Goal: Use online tool/utility: Utilize a website feature to perform a specific function

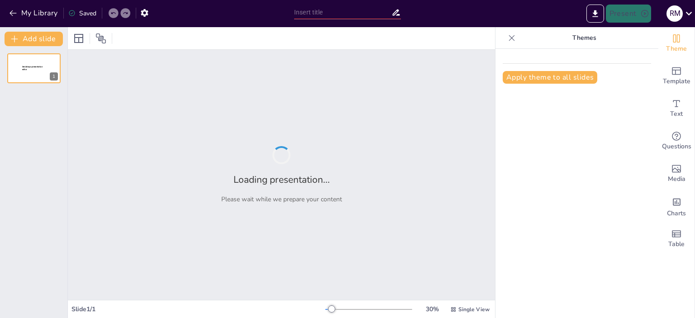
type input "Imported Lyrics_and_Learning_HBCU_Completed.pptx"
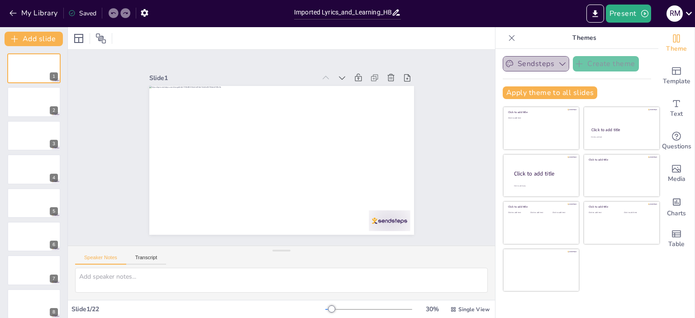
click at [531, 60] on button "Sendsteps" at bounding box center [536, 63] width 67 height 15
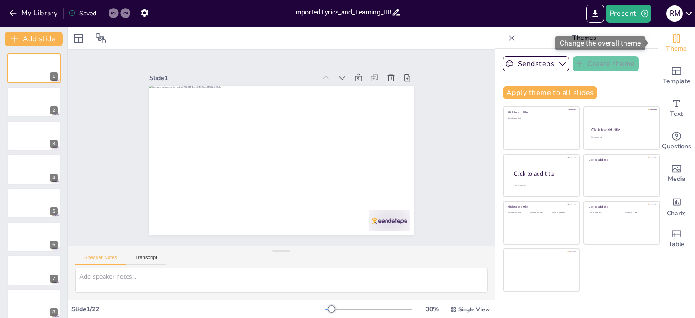
click at [663, 43] on div "Theme" at bounding box center [676, 43] width 36 height 33
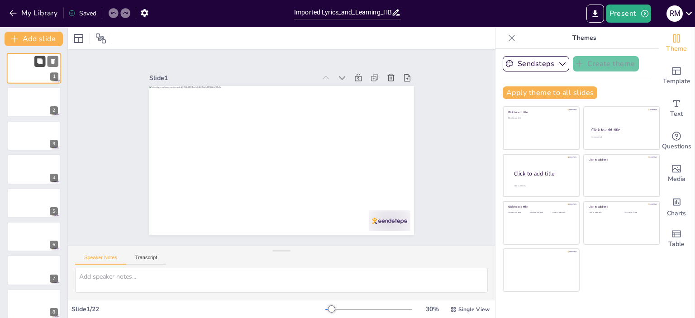
click at [38, 63] on icon at bounding box center [39, 60] width 5 height 5
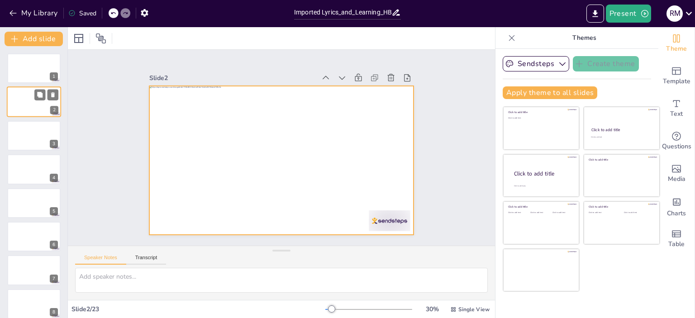
click at [15, 97] on div at bounding box center [34, 102] width 54 height 31
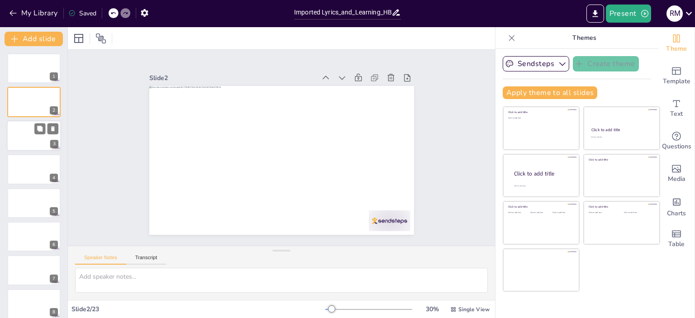
click at [24, 130] on div at bounding box center [34, 135] width 54 height 31
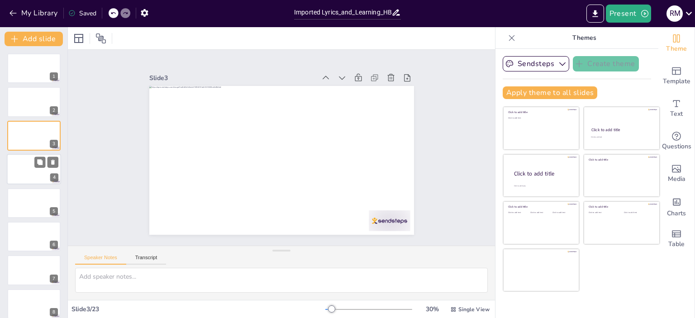
click at [27, 177] on div at bounding box center [34, 169] width 54 height 31
click at [33, 197] on div at bounding box center [34, 203] width 54 height 31
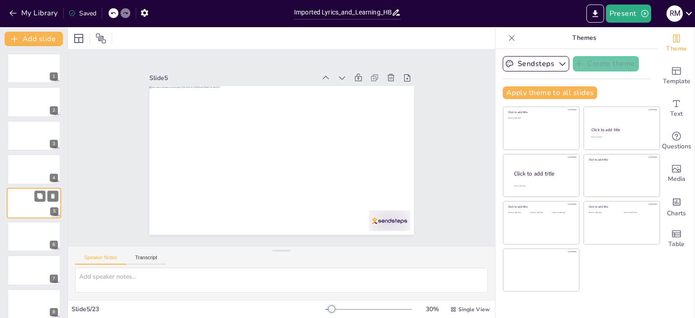
scroll to position [21, 0]
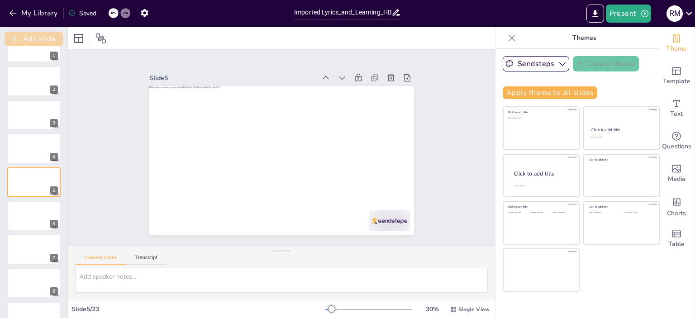
click at [49, 35] on button "Add slide" at bounding box center [34, 39] width 58 height 14
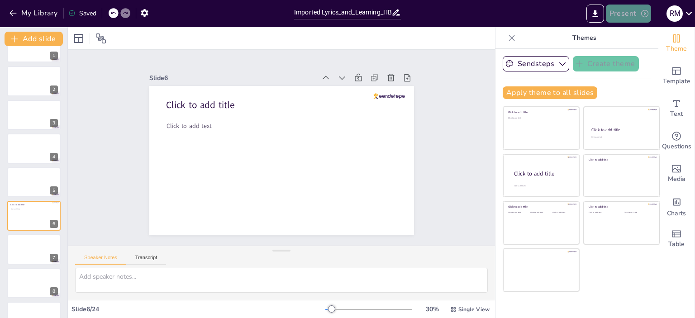
click at [628, 19] on button "Present" at bounding box center [628, 14] width 45 height 18
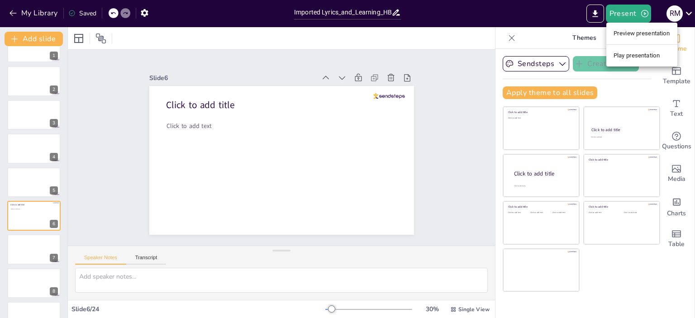
click at [13, 22] on div at bounding box center [347, 159] width 695 height 318
click at [5, 14] on div "My Library Saved" at bounding box center [76, 13] width 153 height 16
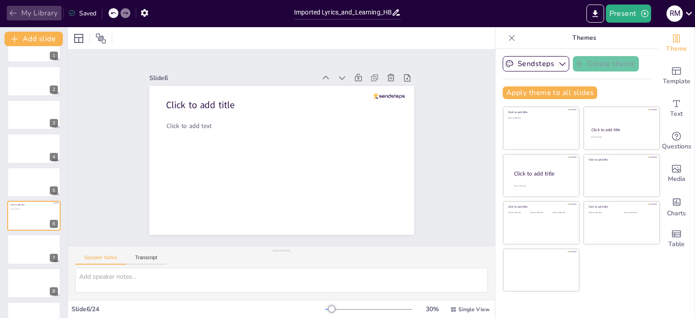
click at [15, 14] on icon "button" at bounding box center [13, 13] width 9 height 9
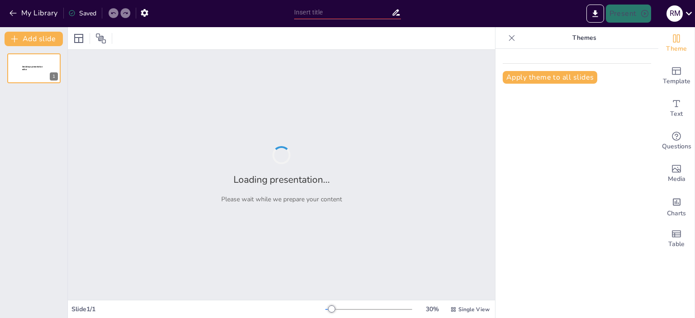
type input "Lyric-Led Learning: Transforming Songs into Structured Notes"
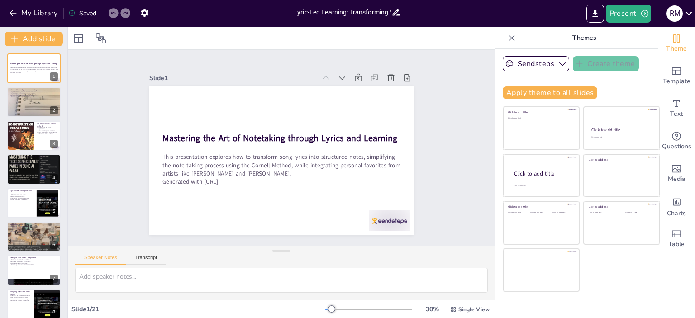
checkbox input "true"
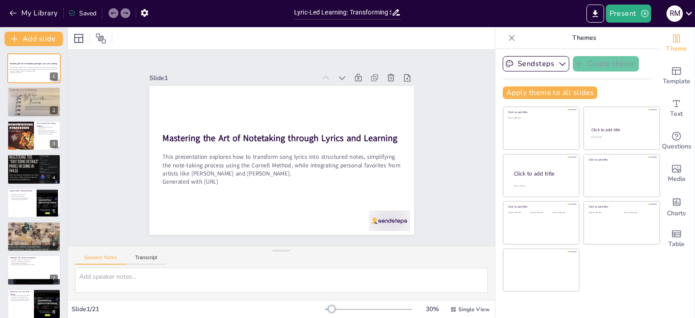
checkbox input "true"
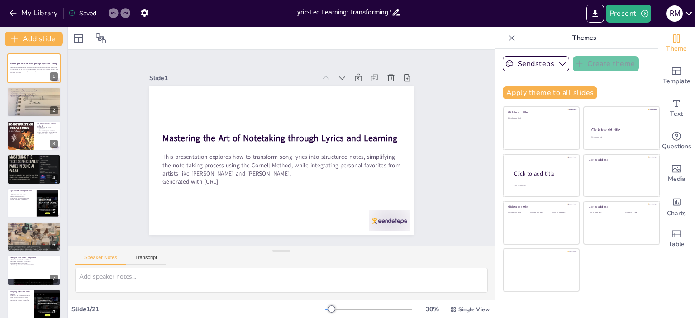
checkbox input "true"
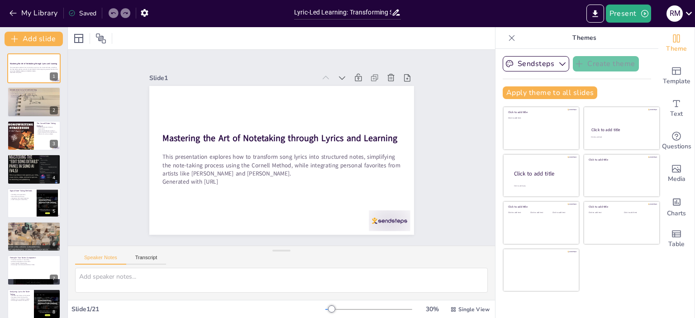
checkbox input "true"
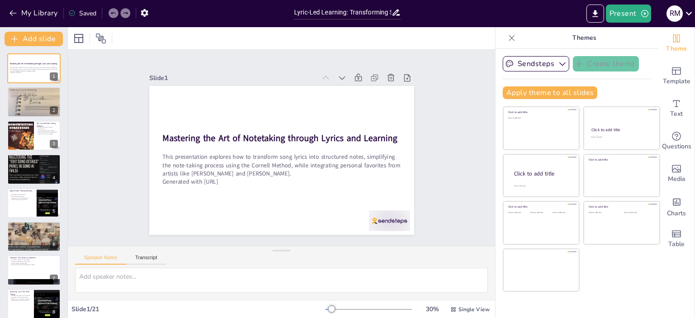
checkbox input "true"
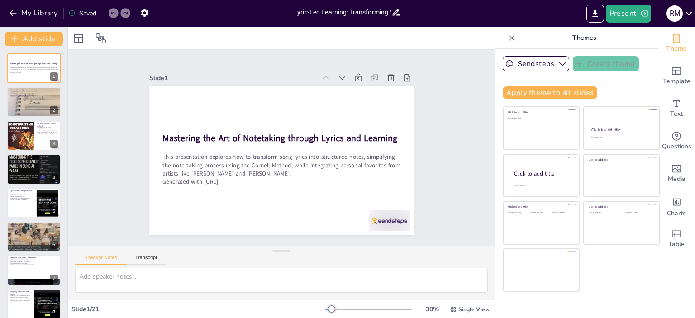
checkbox input "true"
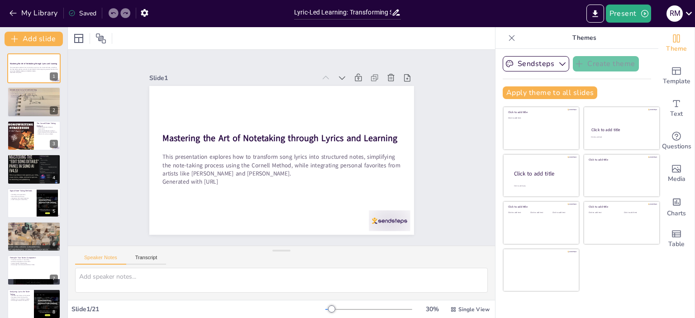
checkbox input "true"
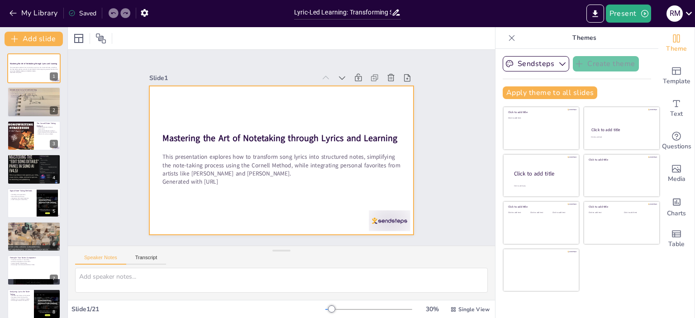
checkbox input "true"
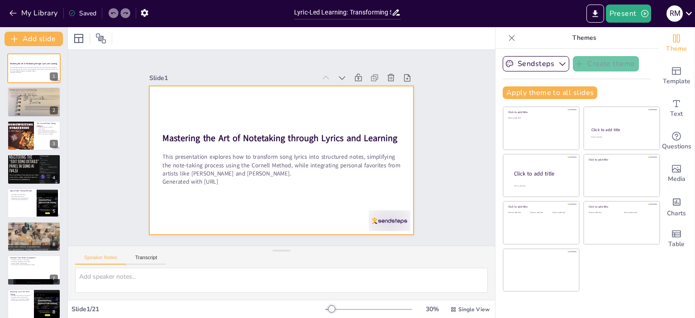
checkbox input "true"
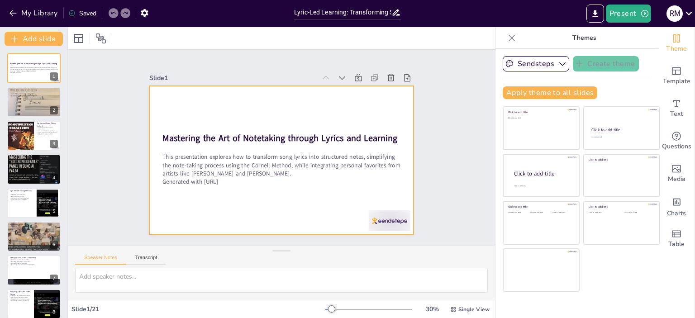
checkbox input "true"
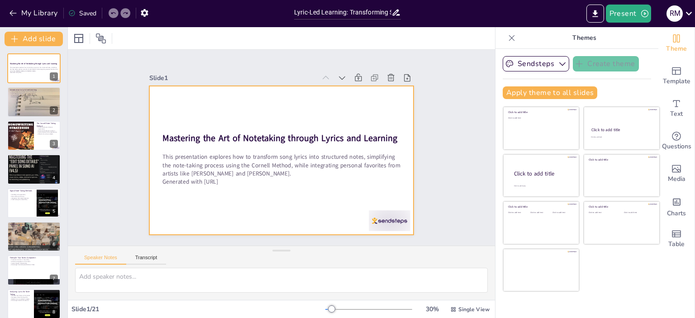
checkbox input "true"
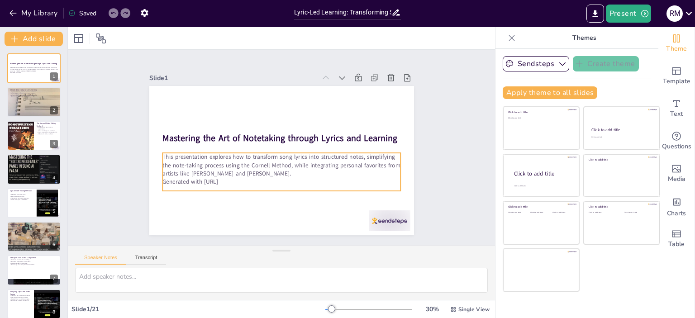
checkbox input "true"
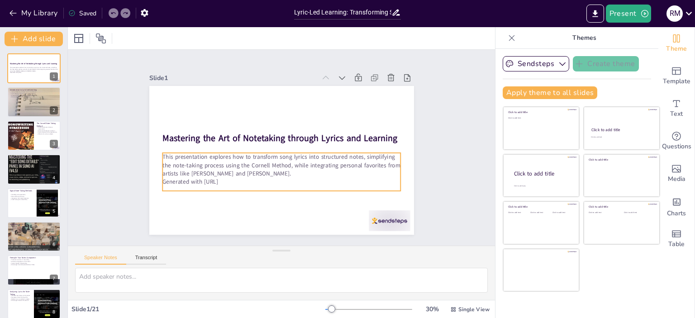
checkbox input "true"
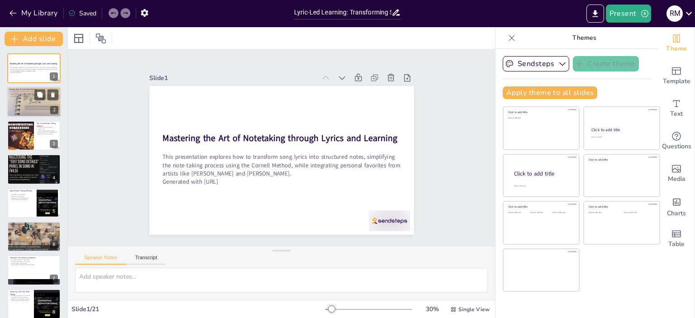
checkbox input "true"
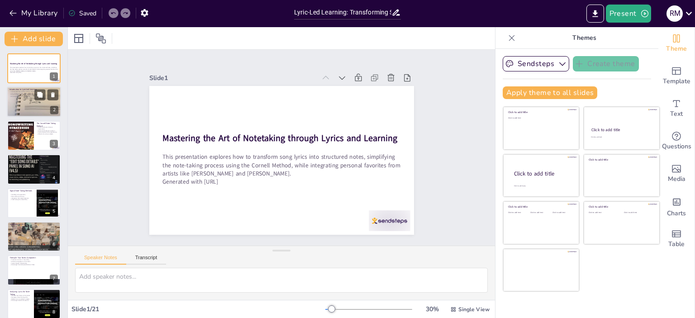
click at [23, 98] on div at bounding box center [34, 101] width 54 height 41
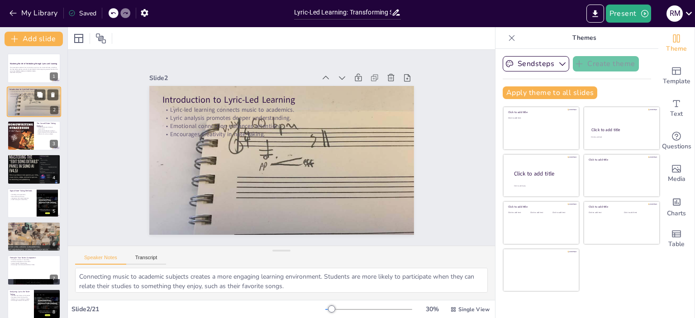
type textarea "Connecting music to academic subjects creates a more engaging learning environm…"
checkbox input "true"
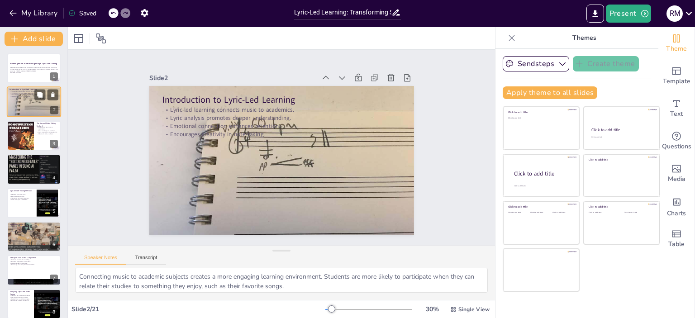
checkbox input "true"
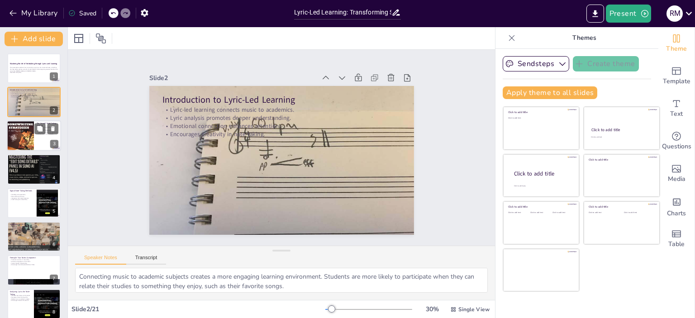
checkbox input "true"
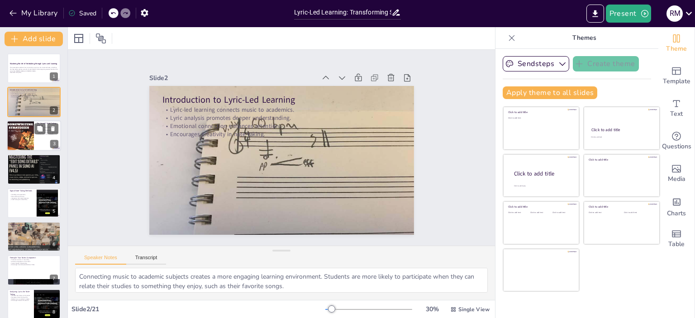
checkbox input "true"
click at [19, 141] on div at bounding box center [20, 136] width 27 height 36
type textarea "The structured layout of the Cornell Method helps students keep their notes org…"
checkbox input "true"
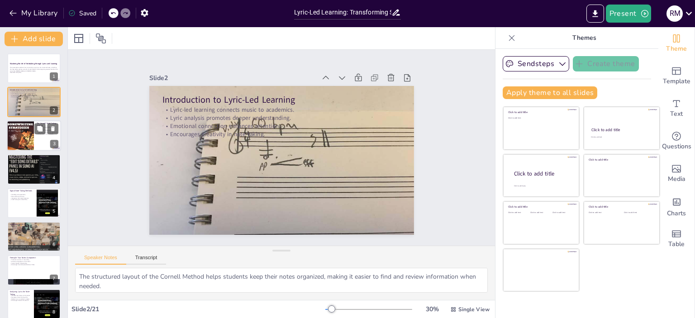
checkbox input "true"
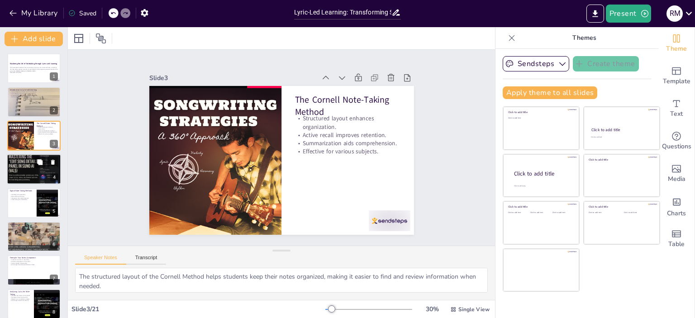
checkbox input "true"
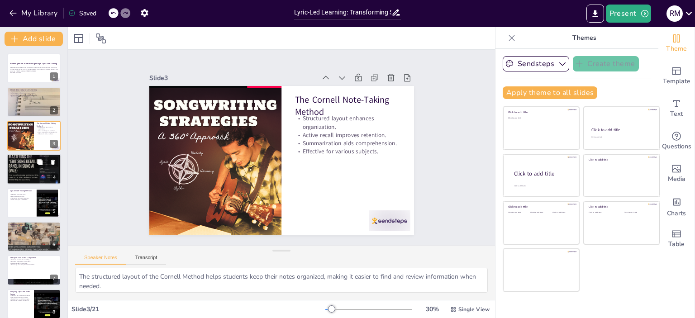
checkbox input "true"
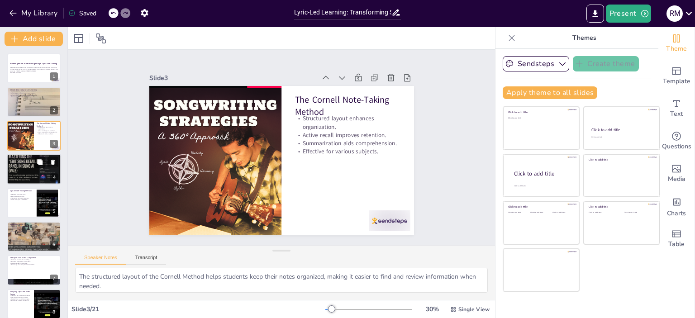
checkbox input "true"
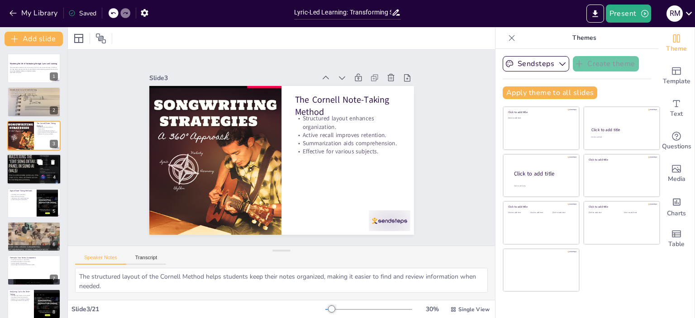
checkbox input "true"
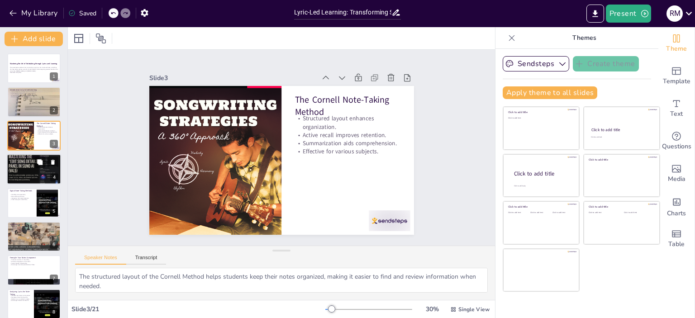
checkbox input "true"
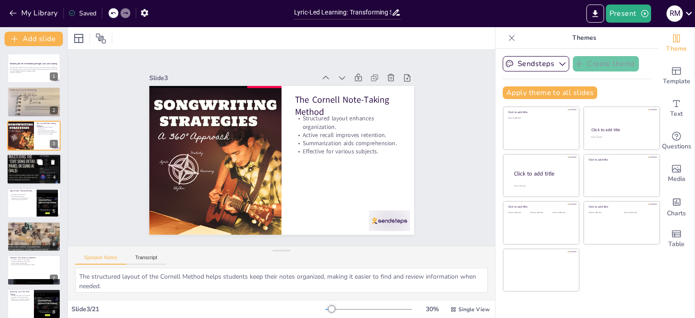
checkbox input "true"
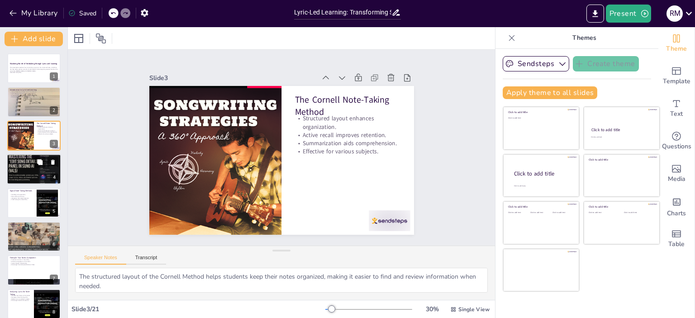
checkbox input "true"
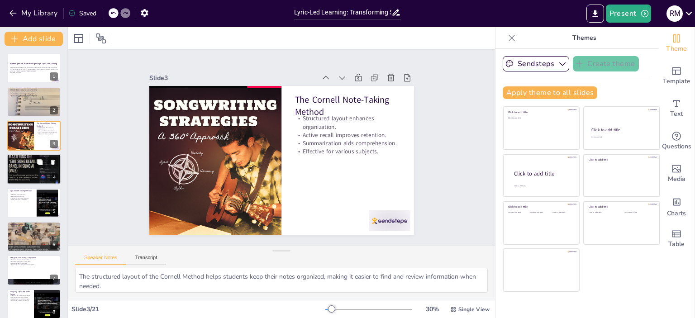
checkbox input "true"
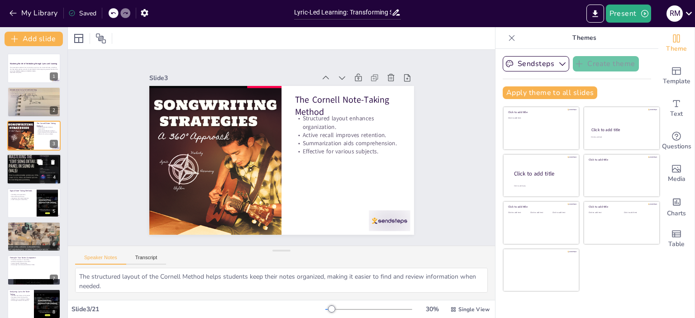
click at [29, 166] on p "Supported by research." at bounding box center [34, 166] width 49 height 2
type textarea "Standard note-taking methods are proven to enhance comprehension and retention,…"
checkbox input "true"
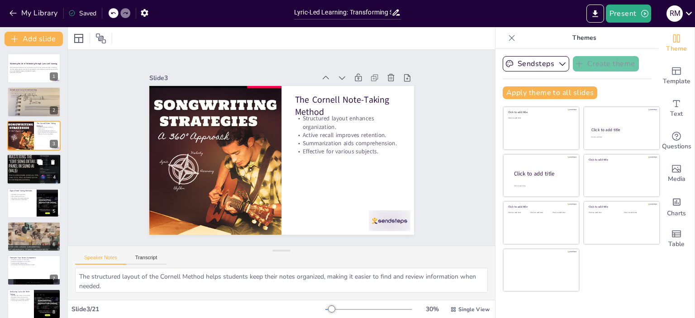
checkbox input "true"
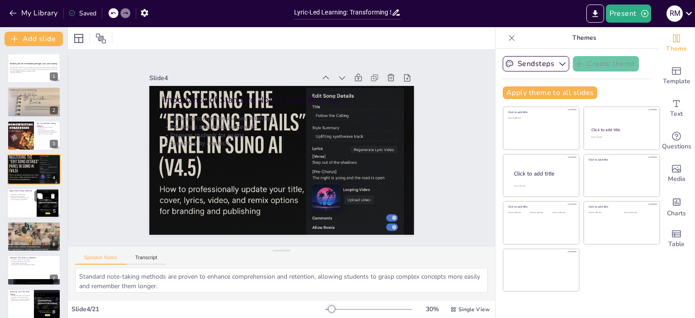
checkbox input "true"
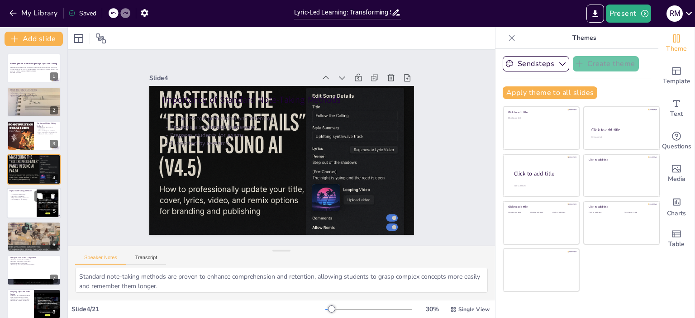
checkbox input "true"
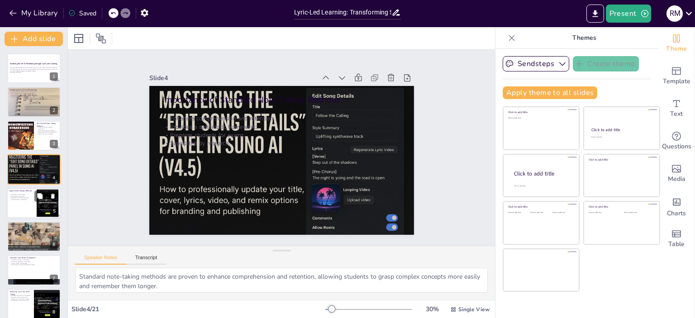
checkbox input "true"
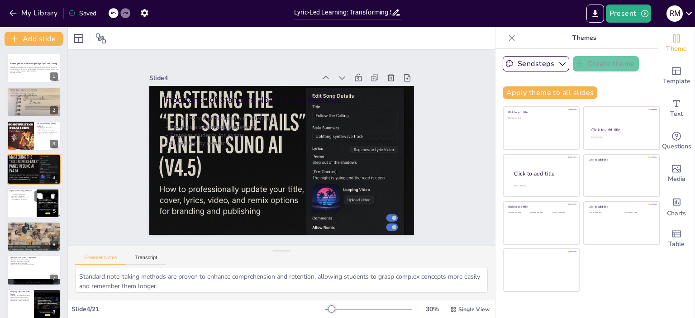
checkbox input "true"
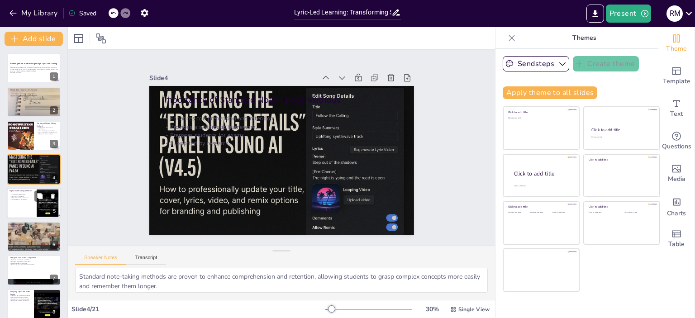
checkbox input "true"
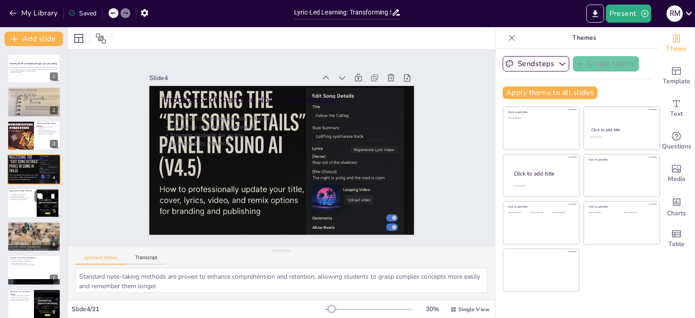
checkbox input "true"
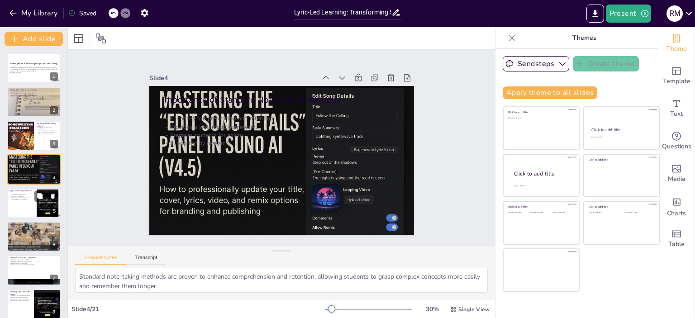
checkbox input "true"
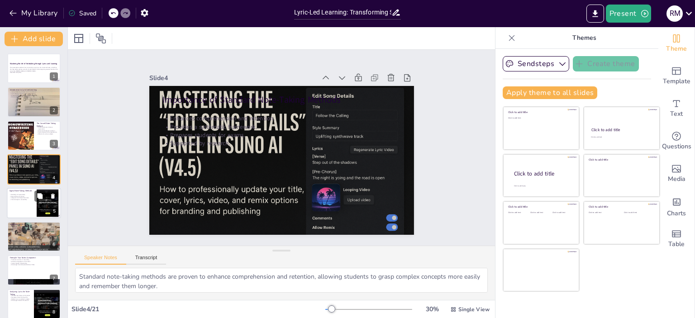
click at [20, 205] on div at bounding box center [34, 203] width 54 height 31
type textarea "Digital note-taking offers flexibility in how and where students can take their…"
checkbox input "true"
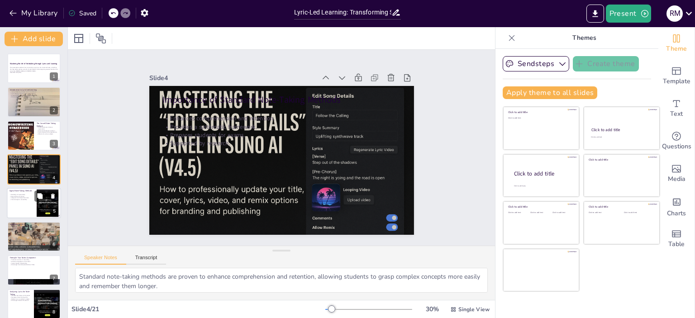
checkbox input "true"
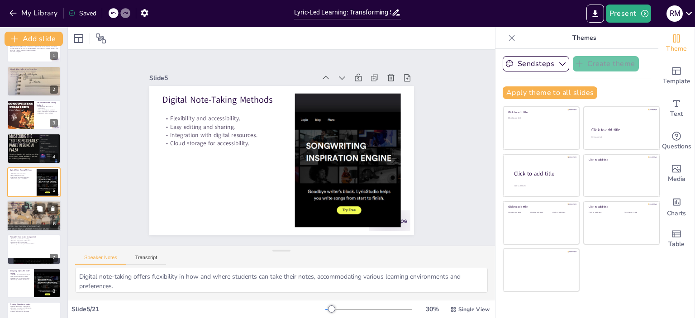
checkbox input "true"
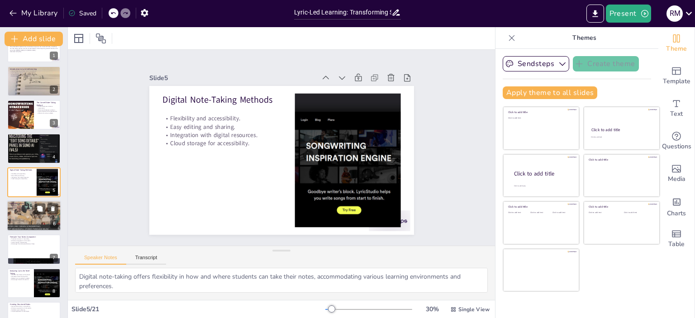
checkbox input "true"
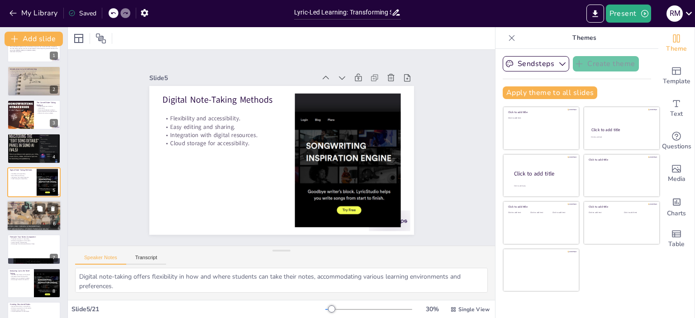
checkbox input "true"
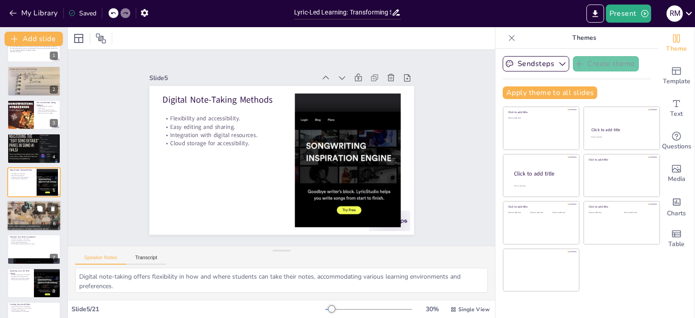
checkbox input "true"
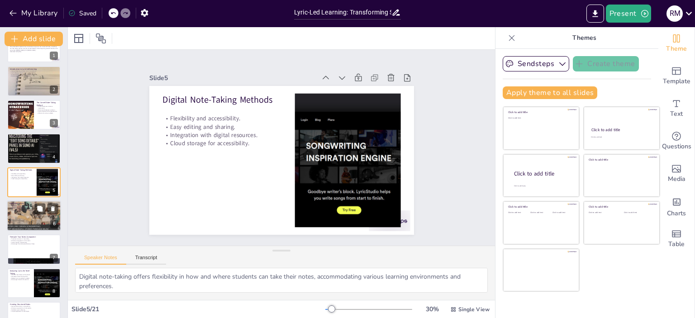
click at [22, 218] on div at bounding box center [34, 215] width 58 height 31
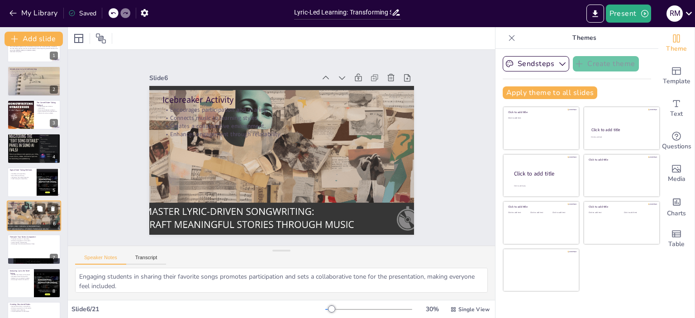
scroll to position [54, 0]
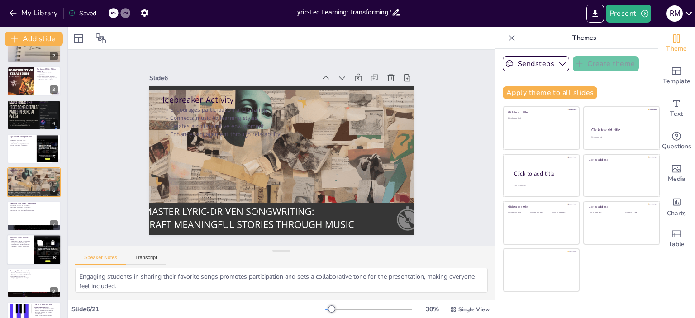
click at [27, 246] on div "Identifies key themes and concepts. Develops critical thinking skills. Relates …" at bounding box center [21, 245] width 22 height 10
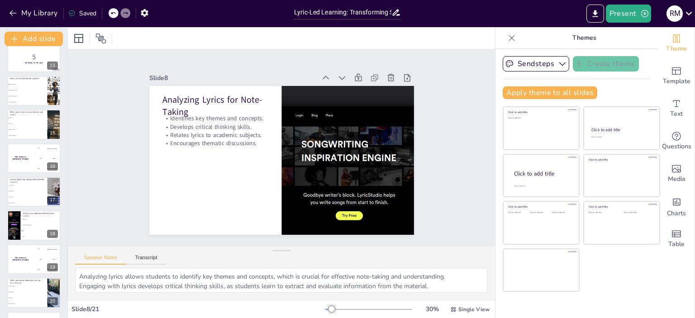
scroll to position [445, 0]
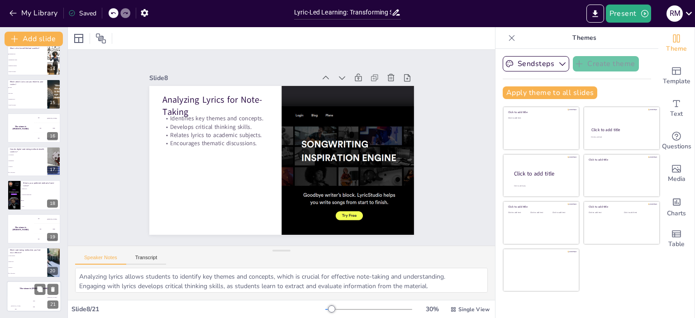
click at [29, 296] on div "Jaap 200" at bounding box center [34, 303] width 18 height 15
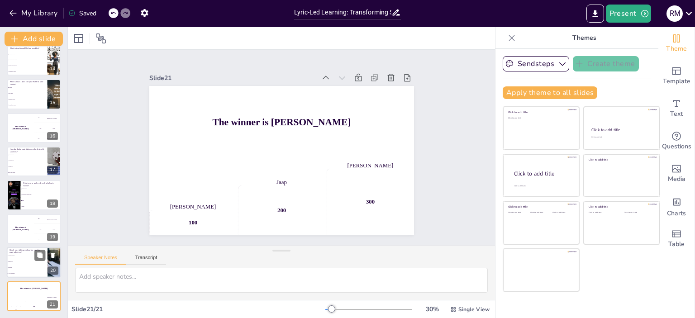
click at [34, 255] on div at bounding box center [46, 255] width 24 height 11
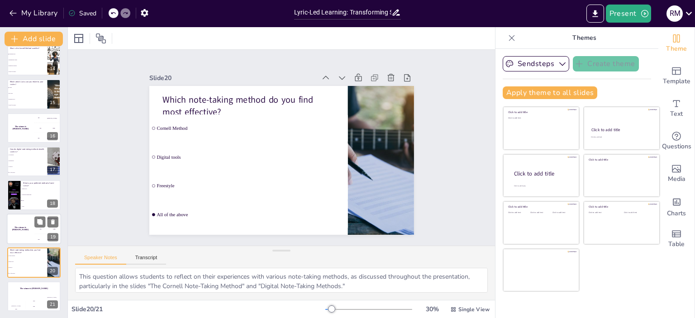
click at [32, 230] on div "The winner is [PERSON_NAME]" at bounding box center [20, 229] width 27 height 31
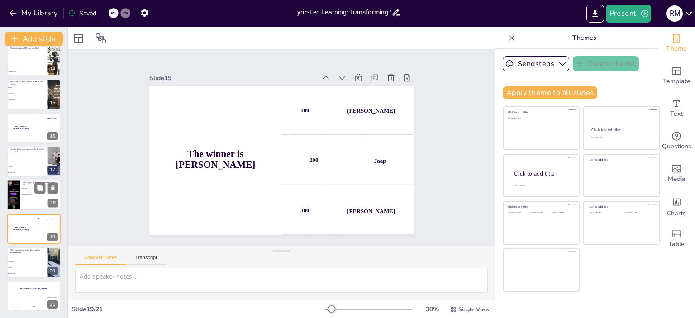
click at [24, 192] on li "Traditional handwriting" at bounding box center [40, 195] width 41 height 6
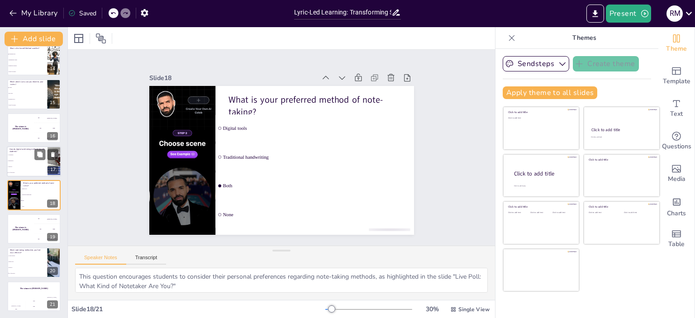
click at [29, 158] on li "Organization" at bounding box center [27, 161] width 41 height 6
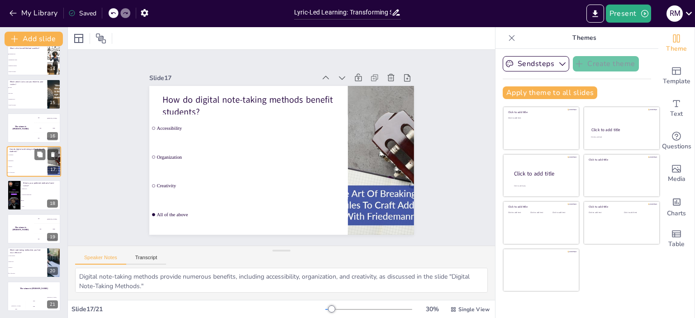
scroll to position [424, 0]
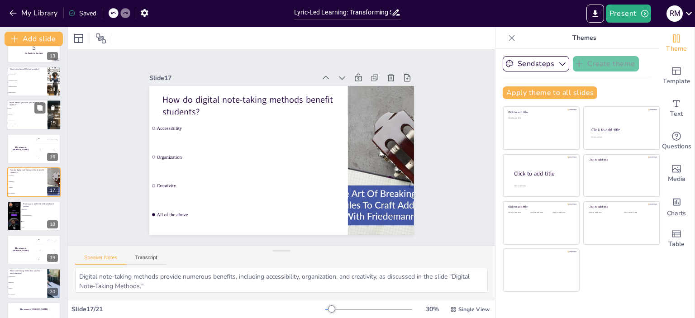
click at [23, 139] on div "The winner is [PERSON_NAME]" at bounding box center [20, 149] width 27 height 30
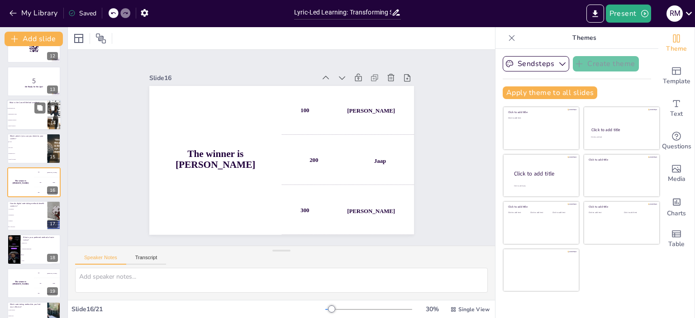
click at [18, 103] on p "What is the Cornell Method used for?" at bounding box center [27, 102] width 35 height 3
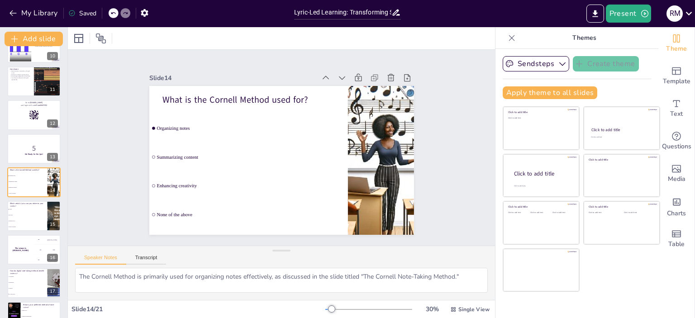
click at [18, 84] on div at bounding box center [33, 82] width 53 height 30
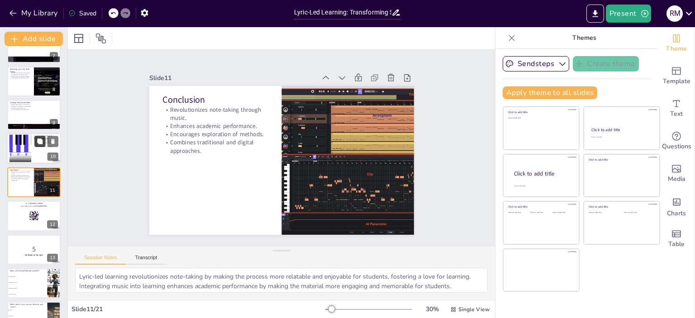
click at [34, 136] on button at bounding box center [39, 141] width 11 height 11
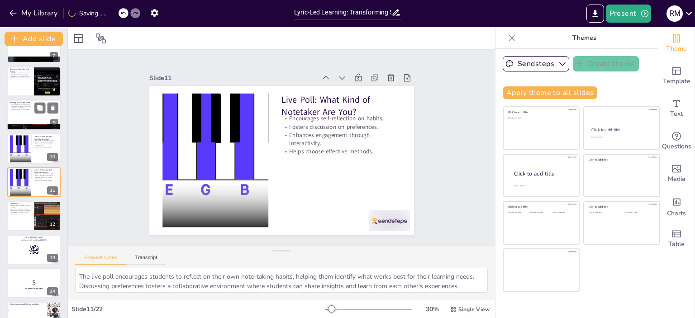
click at [28, 107] on p "Facilitates quick reference." at bounding box center [34, 108] width 49 height 2
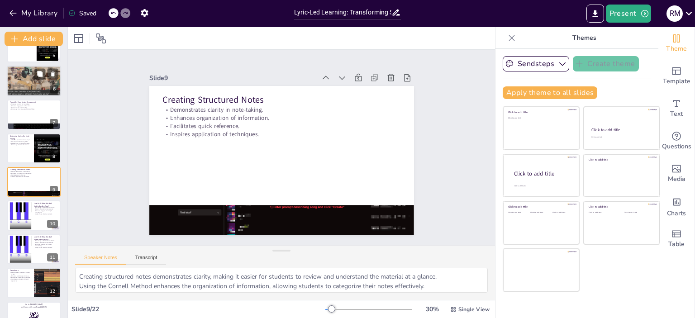
click at [18, 82] on div at bounding box center [34, 81] width 58 height 31
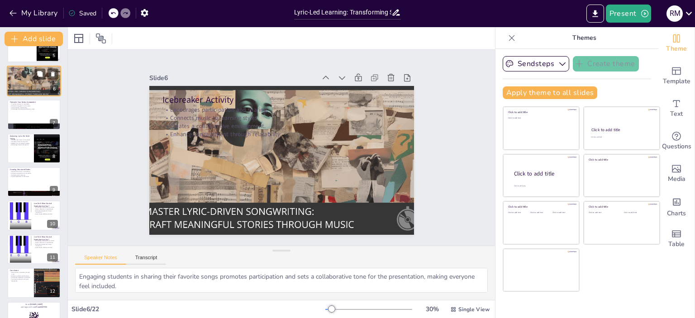
scroll to position [54, 0]
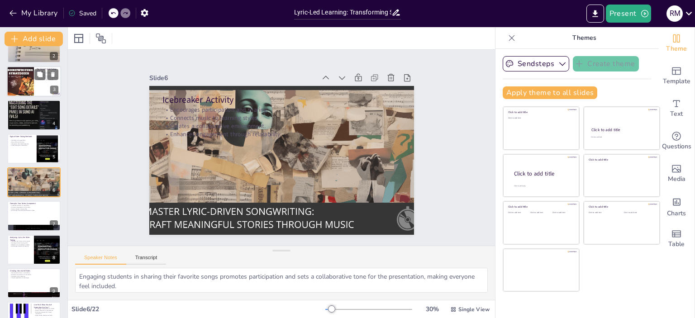
click at [29, 85] on div at bounding box center [20, 81] width 27 height 36
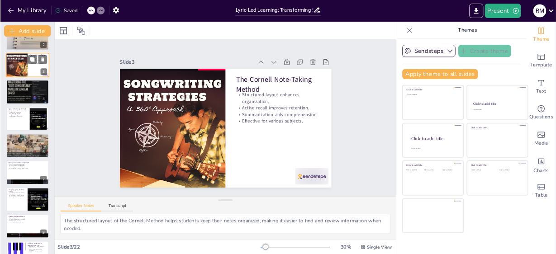
scroll to position [0, 0]
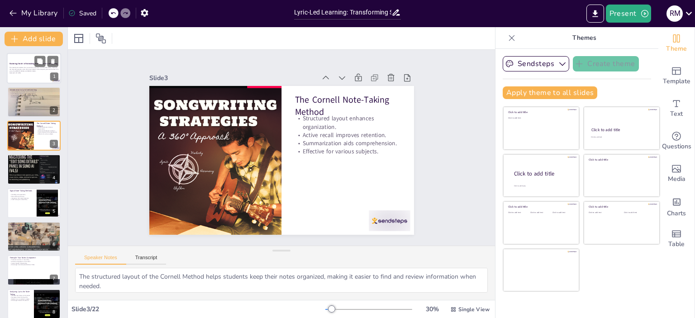
click at [25, 78] on div at bounding box center [34, 68] width 54 height 31
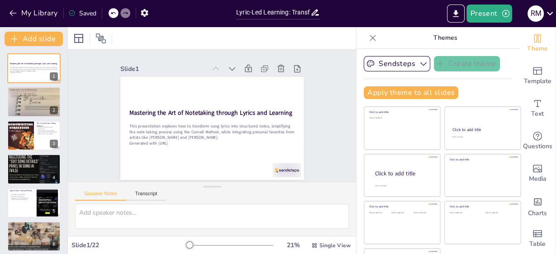
click at [366, 43] on div at bounding box center [373, 38] width 14 height 14
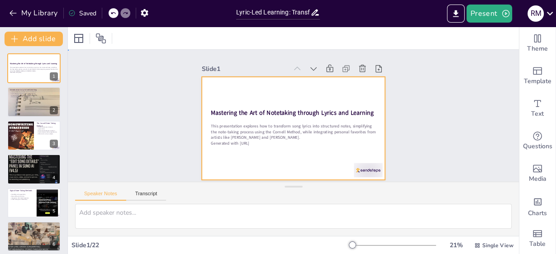
click at [338, 96] on div at bounding box center [289, 127] width 206 height 155
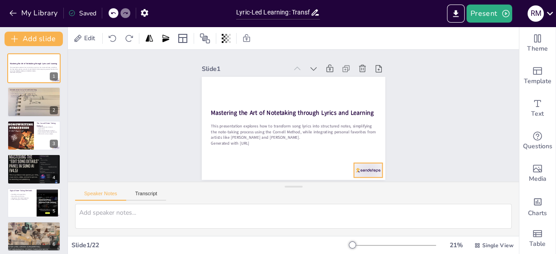
click at [328, 191] on div at bounding box center [312, 206] width 31 height 30
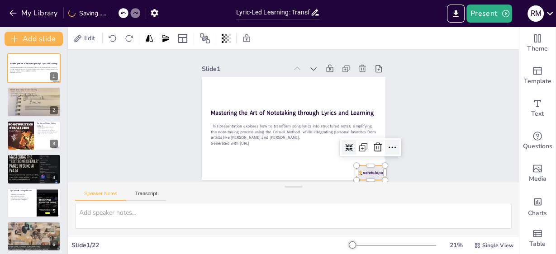
click at [385, 170] on icon at bounding box center [378, 177] width 14 height 14
click at [39, 115] on div at bounding box center [34, 101] width 54 height 41
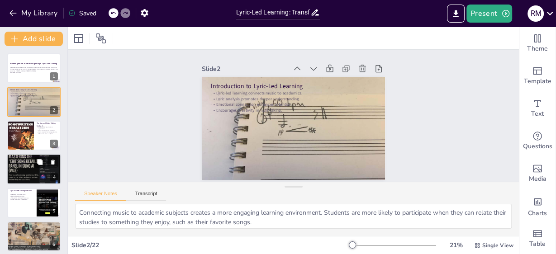
click at [25, 162] on p "Provides a systematic framework." at bounding box center [34, 163] width 49 height 2
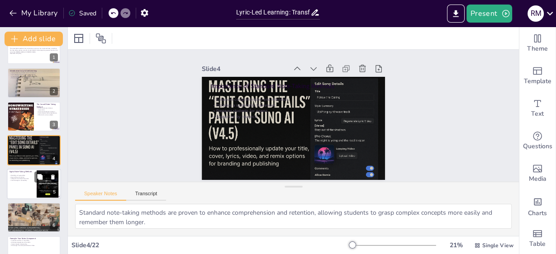
click at [33, 183] on div at bounding box center [34, 184] width 54 height 31
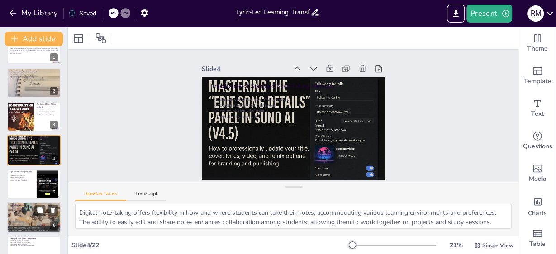
scroll to position [52, 0]
